Goal: Information Seeking & Learning: Understand process/instructions

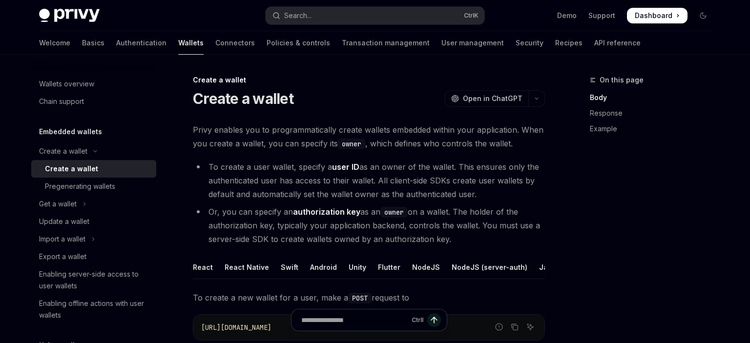
scroll to position [256, 0]
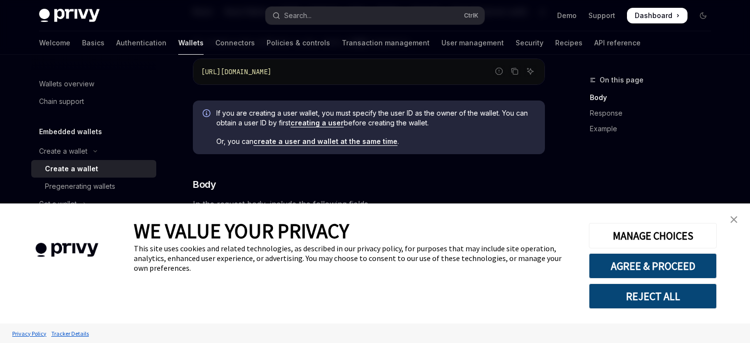
type textarea "*"
click at [732, 221] on img "close banner" at bounding box center [734, 219] width 7 height 7
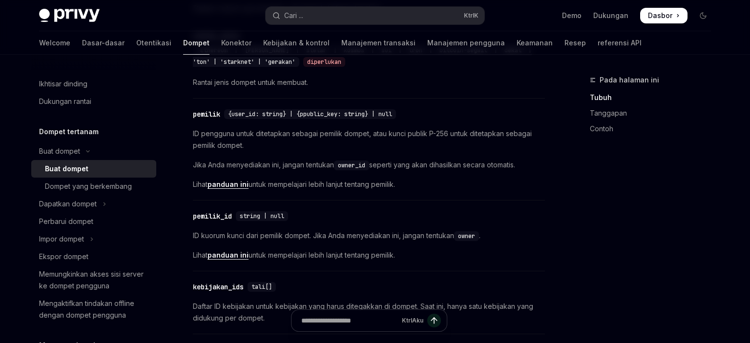
scroll to position [514, 0]
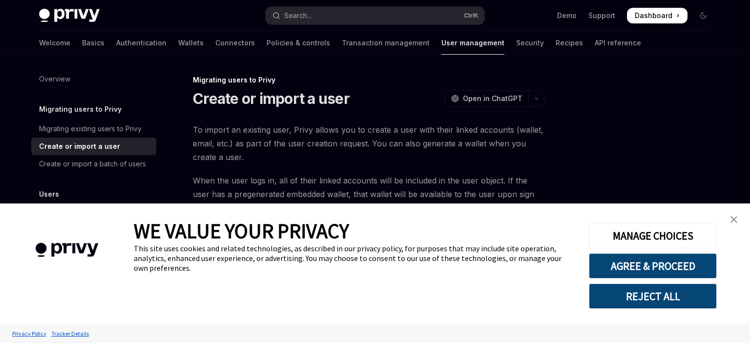
drag, startPoint x: 735, startPoint y: 224, endPoint x: 670, endPoint y: 202, distance: 68.6
click at [735, 224] on link "close banner" at bounding box center [734, 220] width 20 height 20
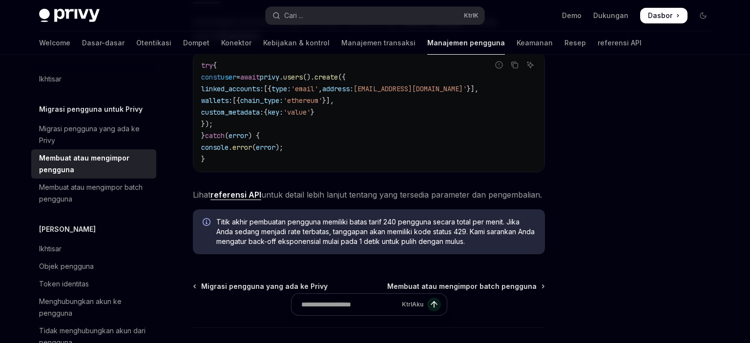
scroll to position [309, 0]
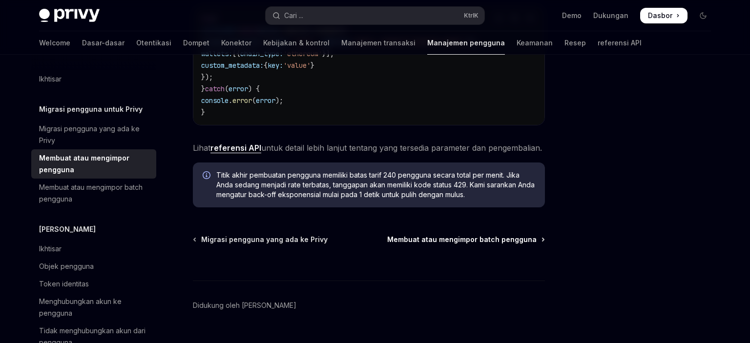
click at [463, 240] on span "Membuat atau mengimpor batch pengguna" at bounding box center [461, 240] width 149 height 10
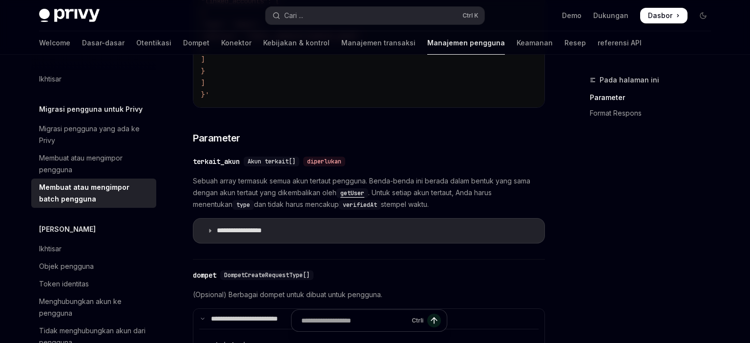
scroll to position [722, 0]
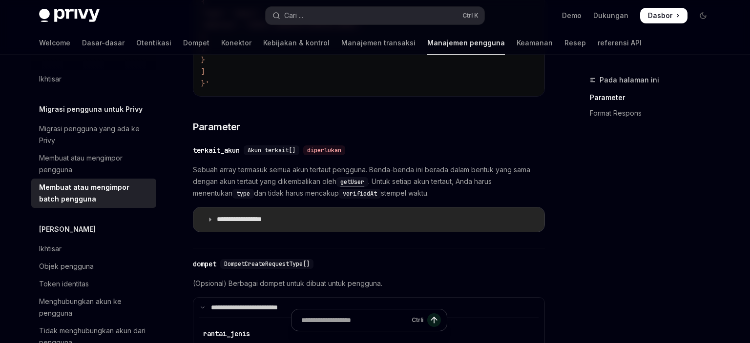
click at [230, 220] on p "**********" at bounding box center [247, 219] width 61 height 9
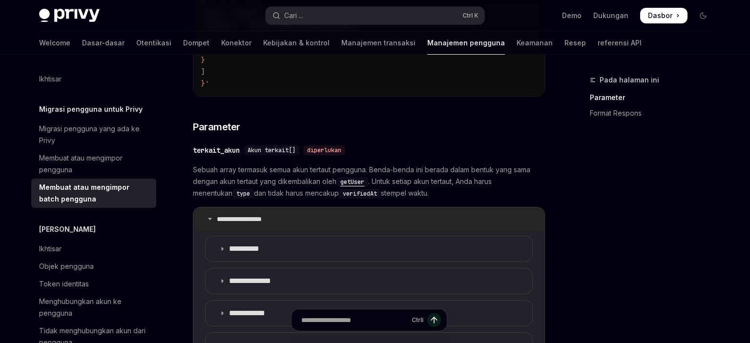
click at [230, 220] on p "**********" at bounding box center [247, 219] width 61 height 9
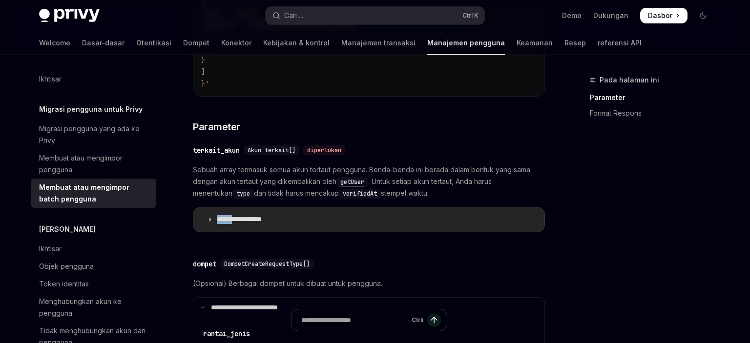
click at [230, 220] on p "**********" at bounding box center [247, 219] width 61 height 9
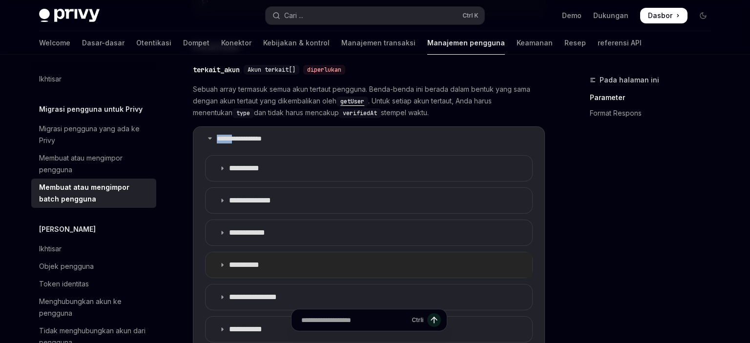
scroll to position [825, 0]
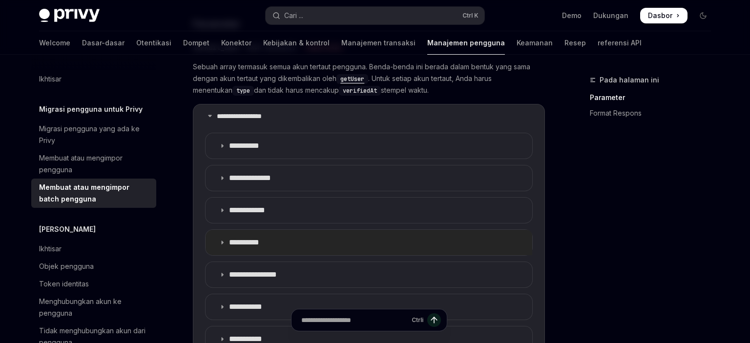
click at [239, 238] on p "**********" at bounding box center [250, 243] width 42 height 10
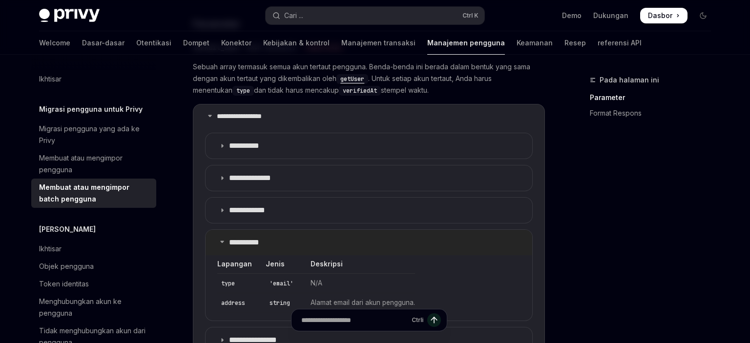
click at [239, 238] on p "**********" at bounding box center [250, 243] width 42 height 10
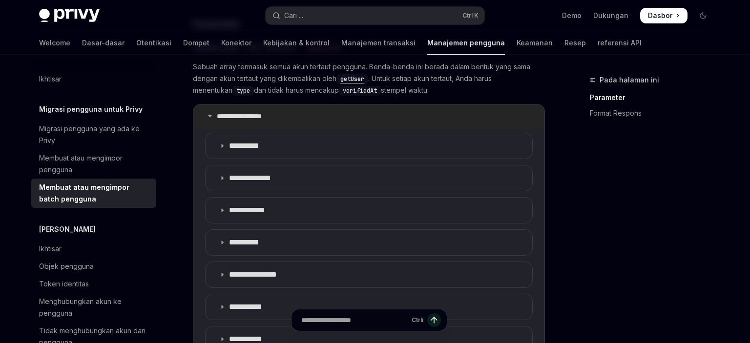
click at [214, 115] on summary "**********" at bounding box center [368, 117] width 351 height 24
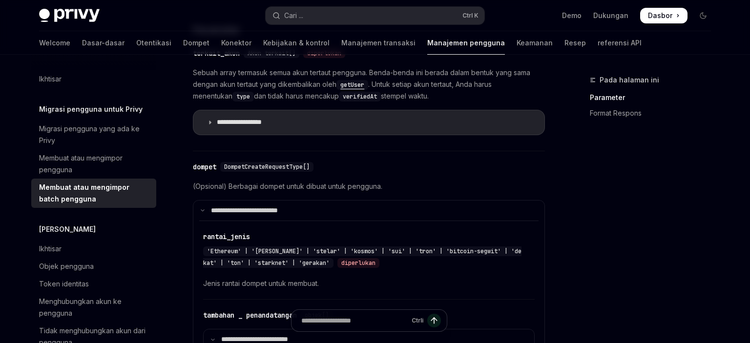
scroll to position [773, 0]
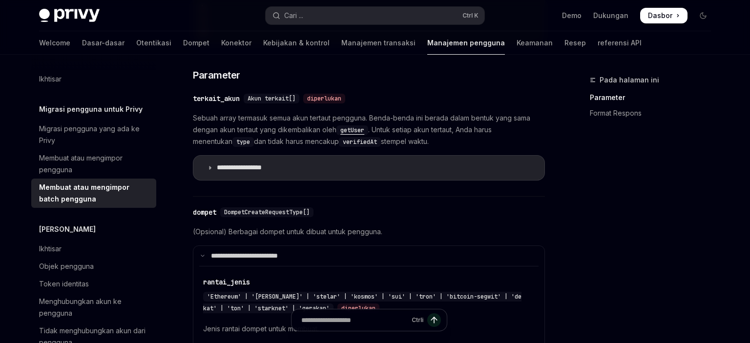
click at [358, 132] on code "getUser" at bounding box center [352, 130] width 32 height 10
type textarea "*"
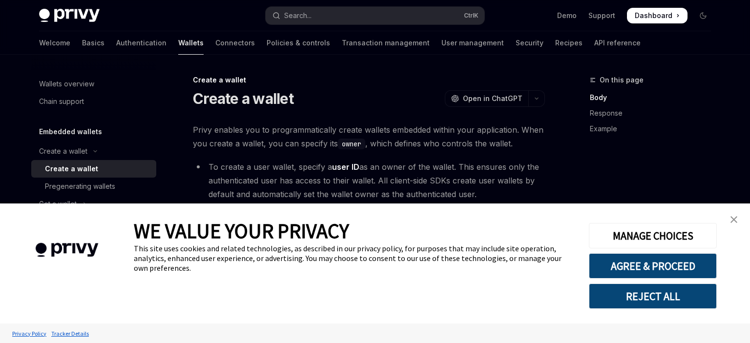
click at [734, 222] on img "close banner" at bounding box center [734, 219] width 7 height 7
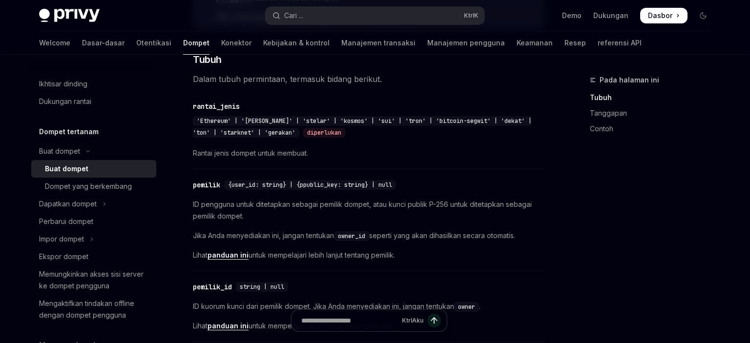
scroll to position [412, 0]
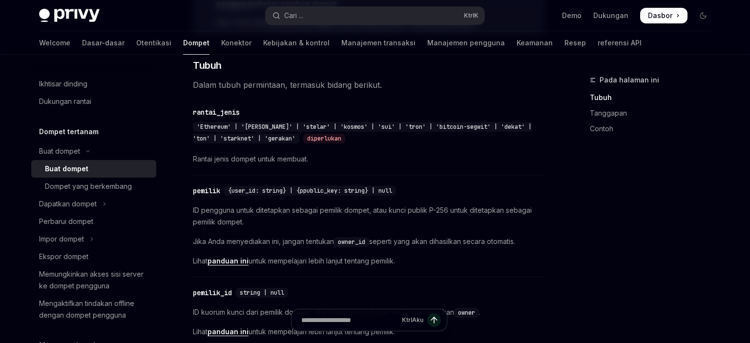
click at [661, 187] on div "Pada halaman ini Tubuh Tanggapan Contoh" at bounding box center [644, 208] width 148 height 269
click at [431, 195] on div "​ pemilik {user_id: string} | {ppublic_key: string} | null" at bounding box center [364, 191] width 342 height 12
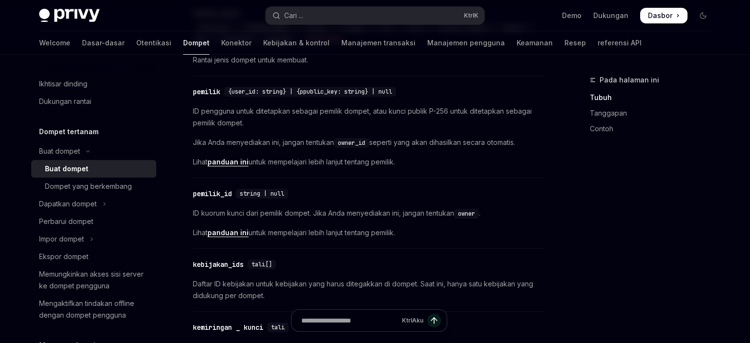
scroll to position [516, 0]
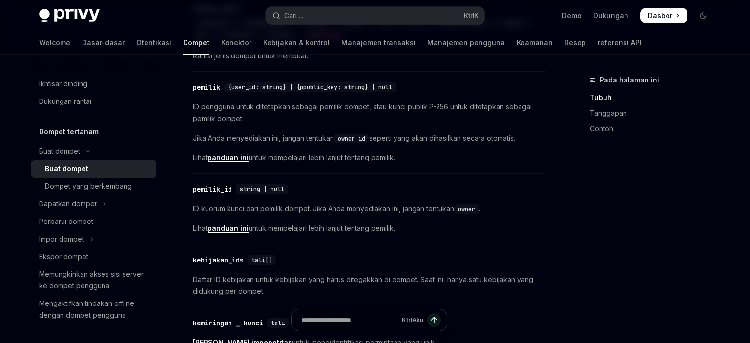
click at [327, 163] on div "​ pemilik {user_id: string} | {ppublic_key: string} | null ID pengguna untuk di…" at bounding box center [369, 125] width 352 height 97
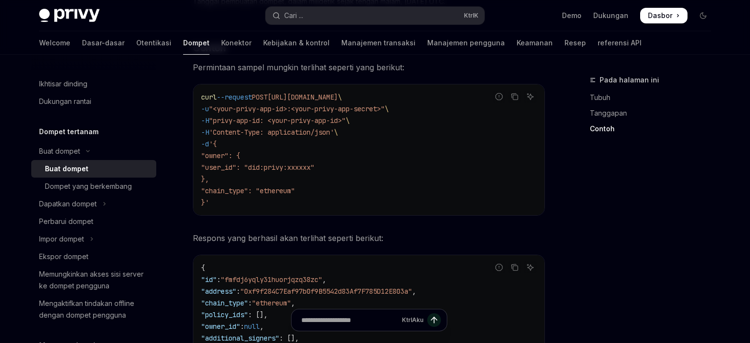
scroll to position [1340, 0]
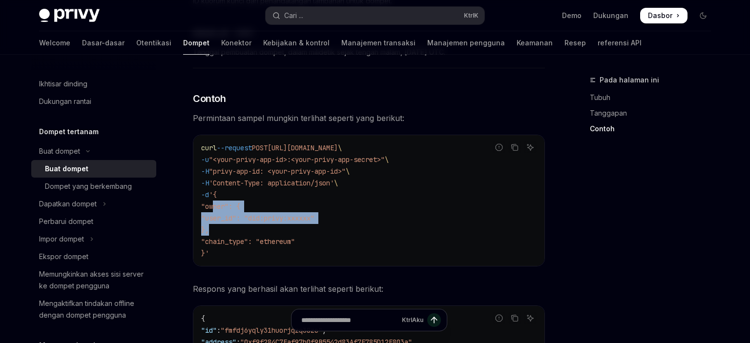
drag, startPoint x: 214, startPoint y: 204, endPoint x: 318, endPoint y: 228, distance: 106.8
click at [318, 228] on code "curl --request POST https://api.privy.io/v1/wallets \ -u "<your-privy-app-id>:<…" at bounding box center [368, 200] width 335 height 117
copy code ""owner": { "user_id": "did:privy:xxxxxx" },"
click at [655, 243] on div "Pada halaman ini Tubuh Tanggapan Contoh" at bounding box center [644, 208] width 148 height 269
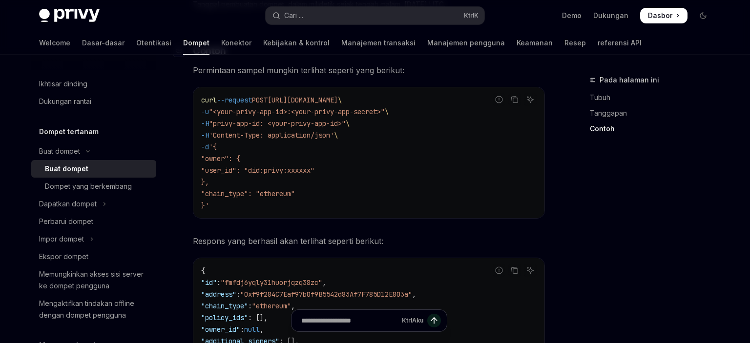
scroll to position [1387, 0]
